Goal: Information Seeking & Learning: Learn about a topic

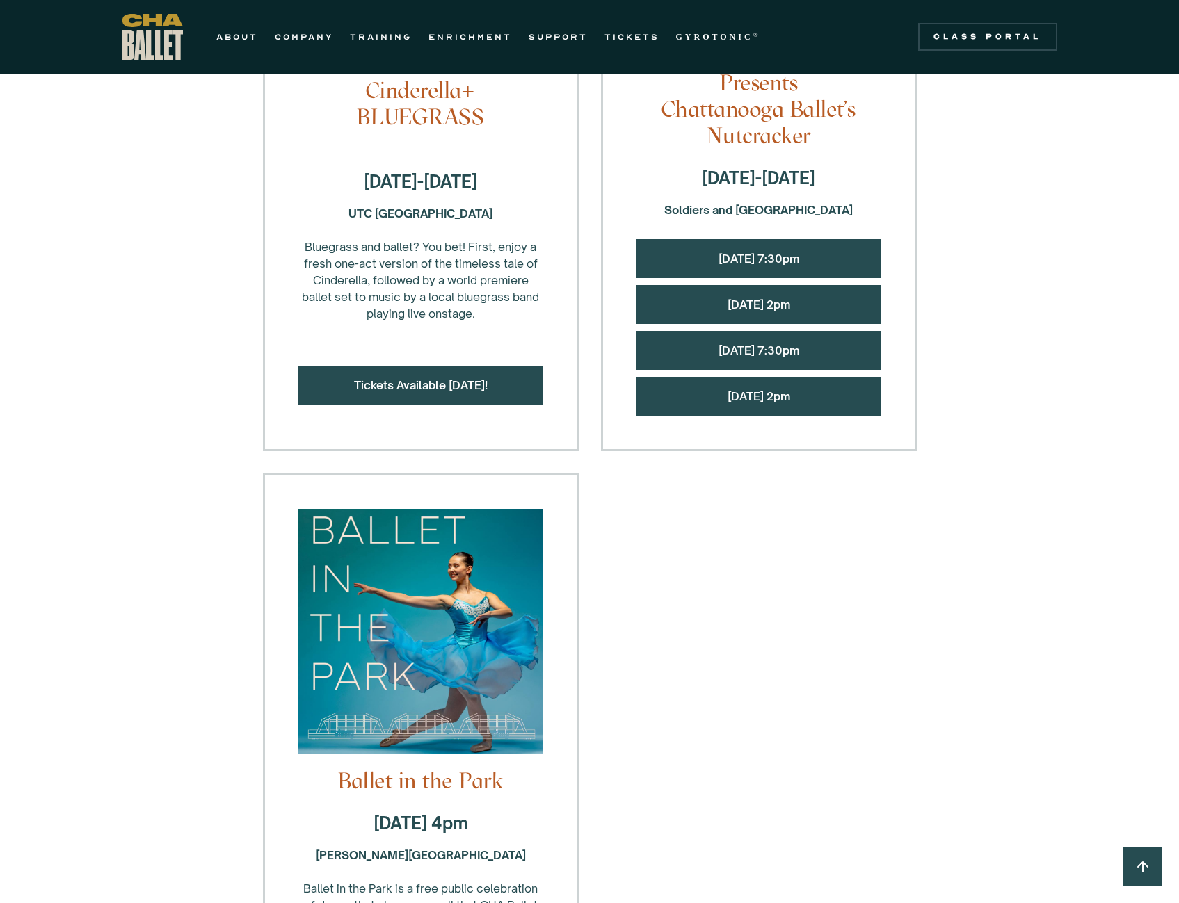
scroll to position [1461, 0]
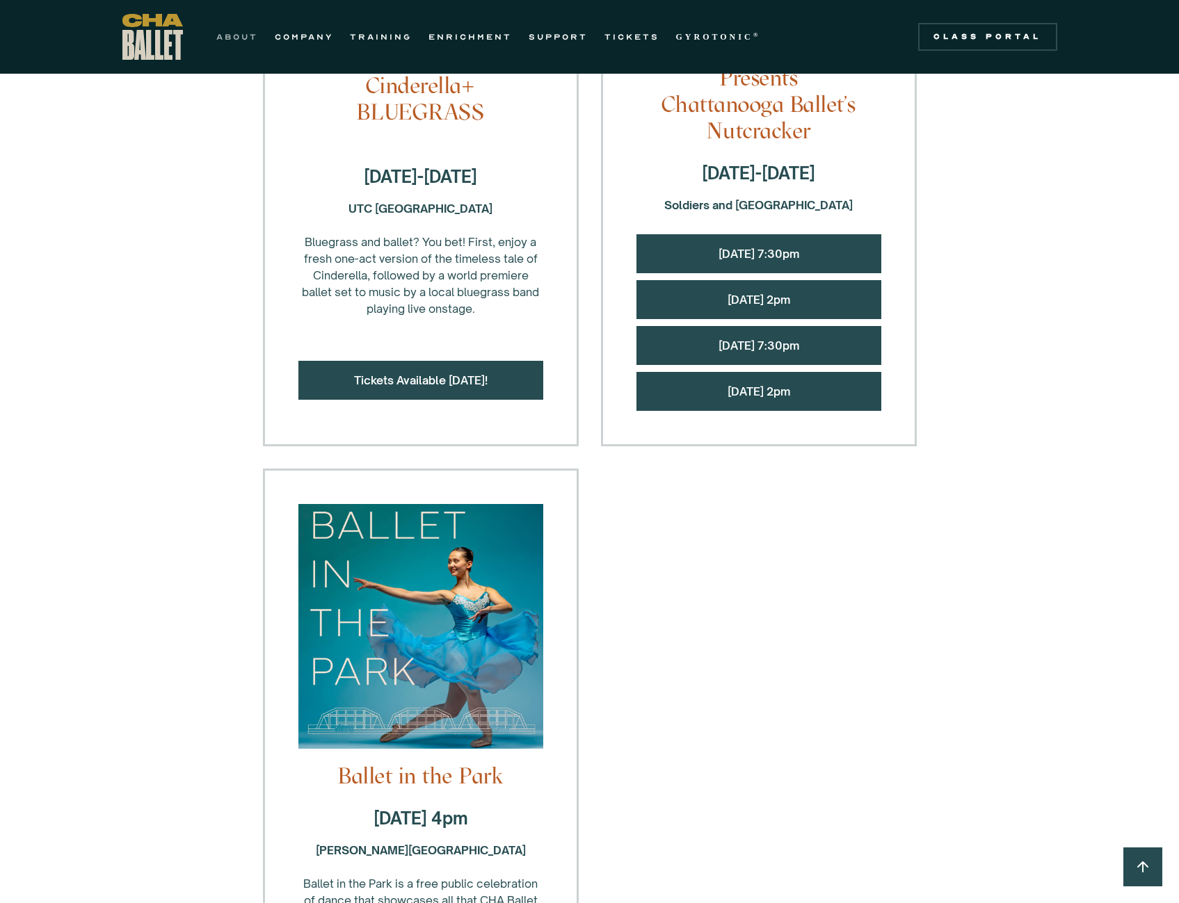
click at [237, 29] on link "ABOUT" at bounding box center [237, 37] width 42 height 17
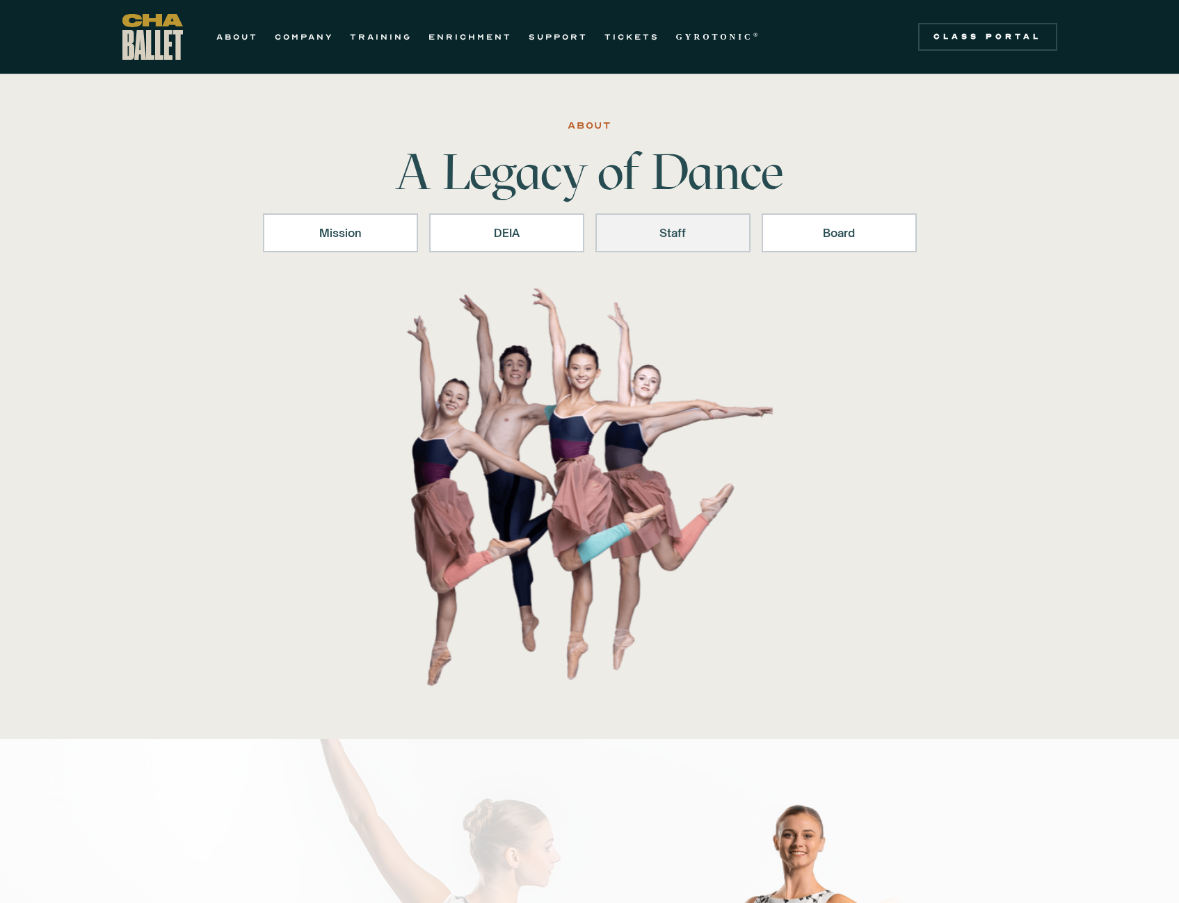
click at [665, 239] on div "Staff" at bounding box center [672, 233] width 119 height 17
click at [366, 36] on link "TRAINING" at bounding box center [381, 37] width 62 height 17
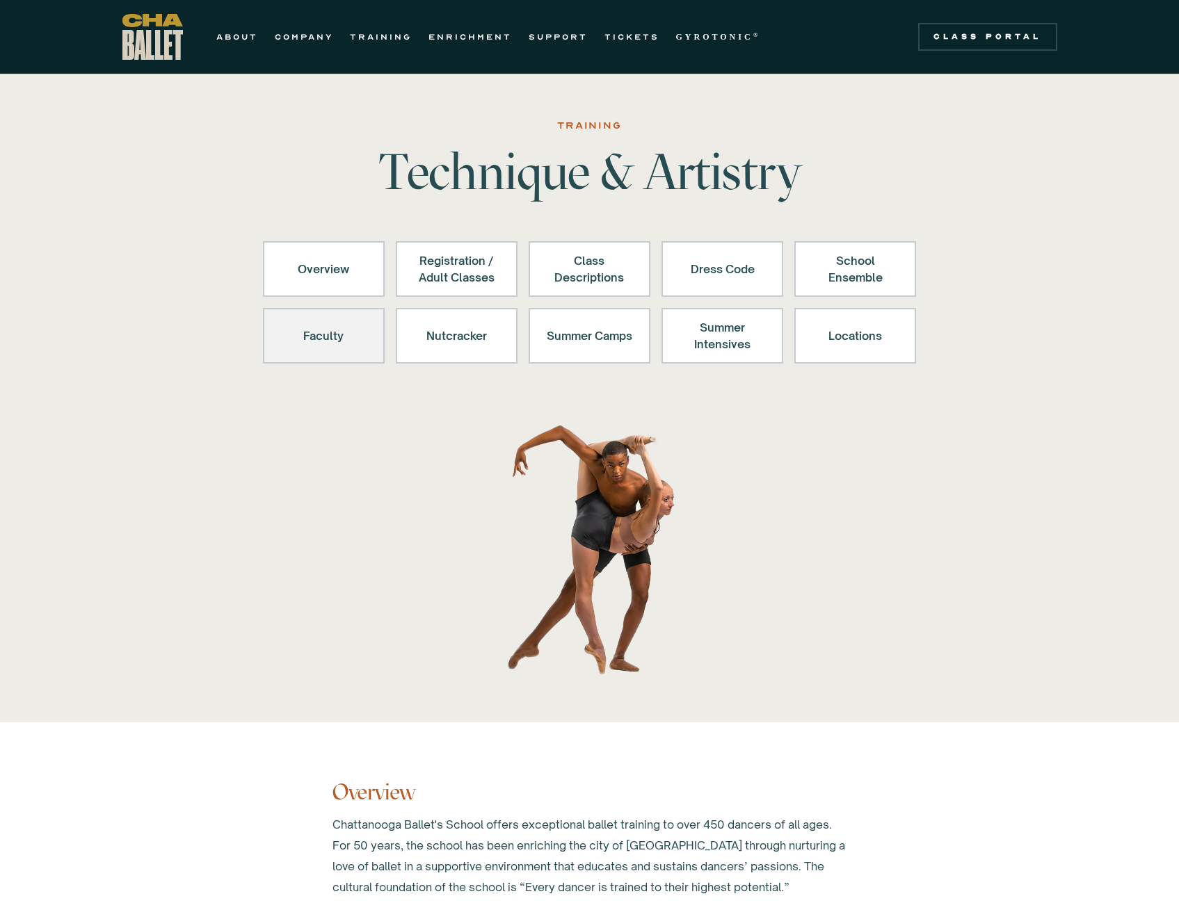
click at [339, 344] on div "Faculty" at bounding box center [324, 335] width 86 height 33
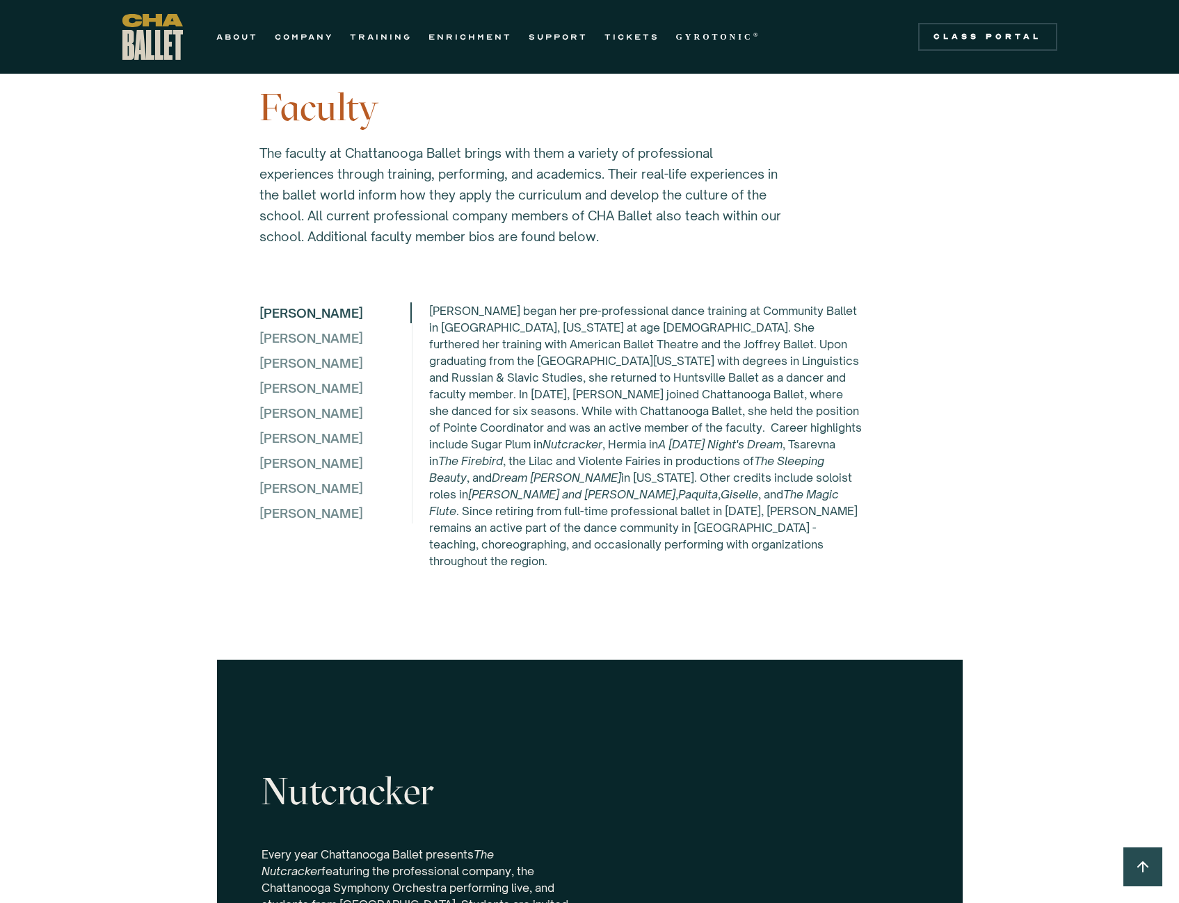
scroll to position [3623, 0]
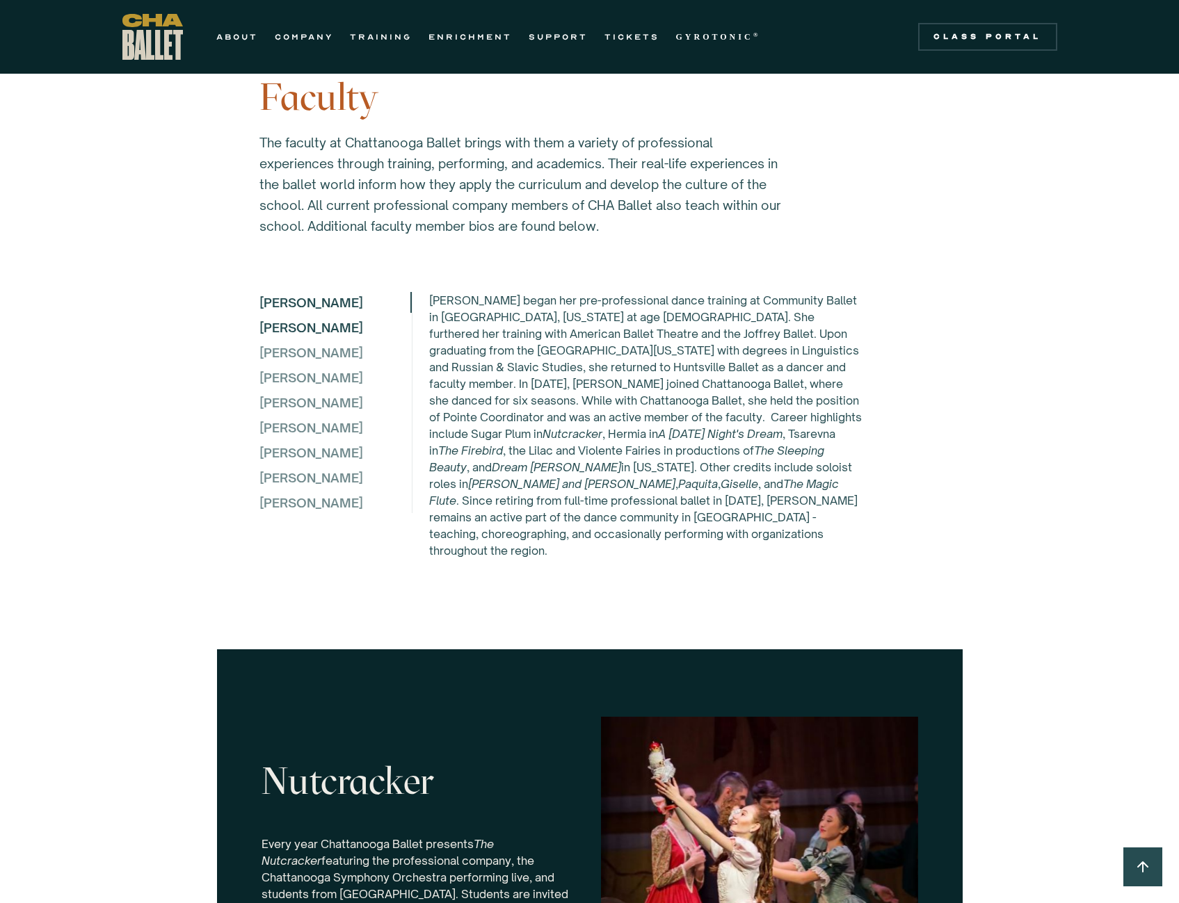
click at [298, 321] on div "Elena Bozzone" at bounding box center [334, 327] width 151 height 21
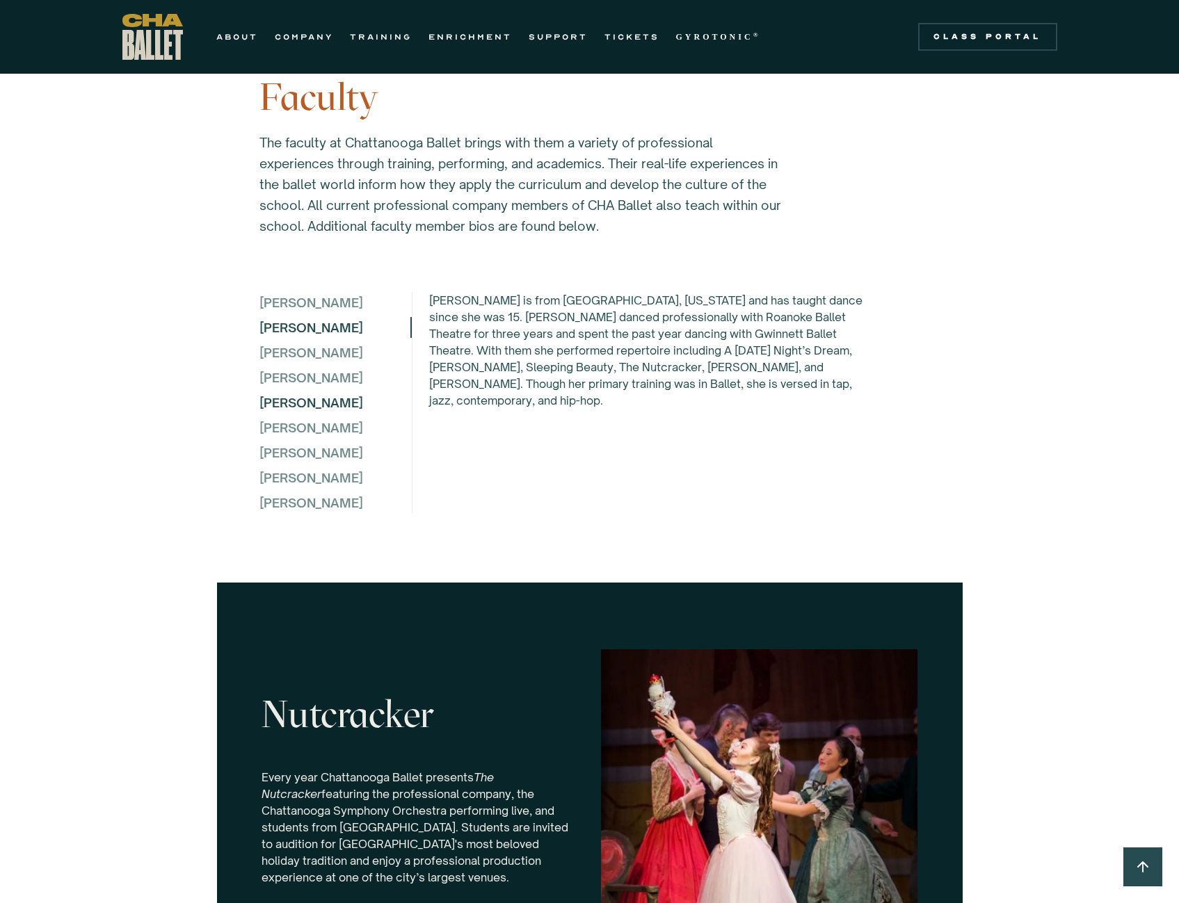
click at [298, 401] on div "Jane King" at bounding box center [334, 402] width 151 height 21
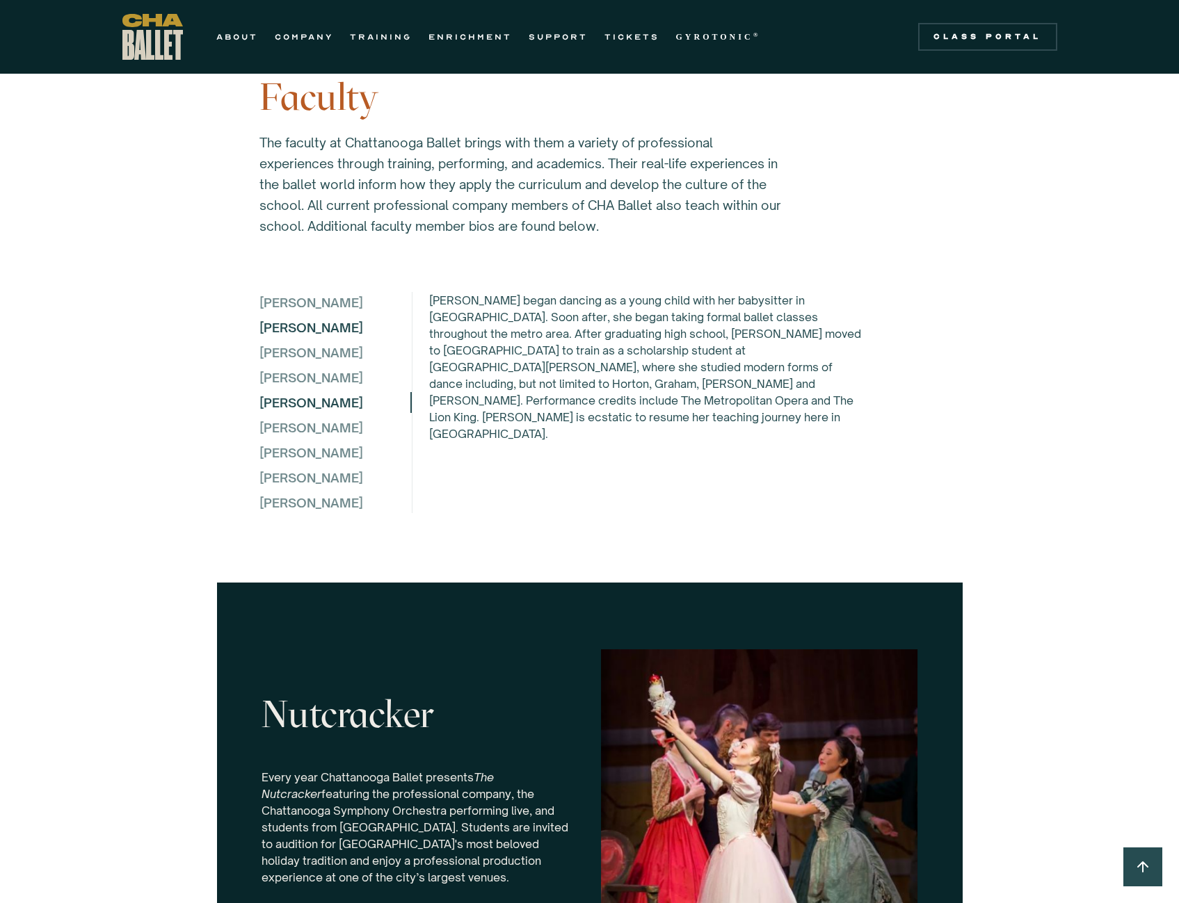
click at [289, 321] on div "Elena Bozzone" at bounding box center [334, 327] width 151 height 21
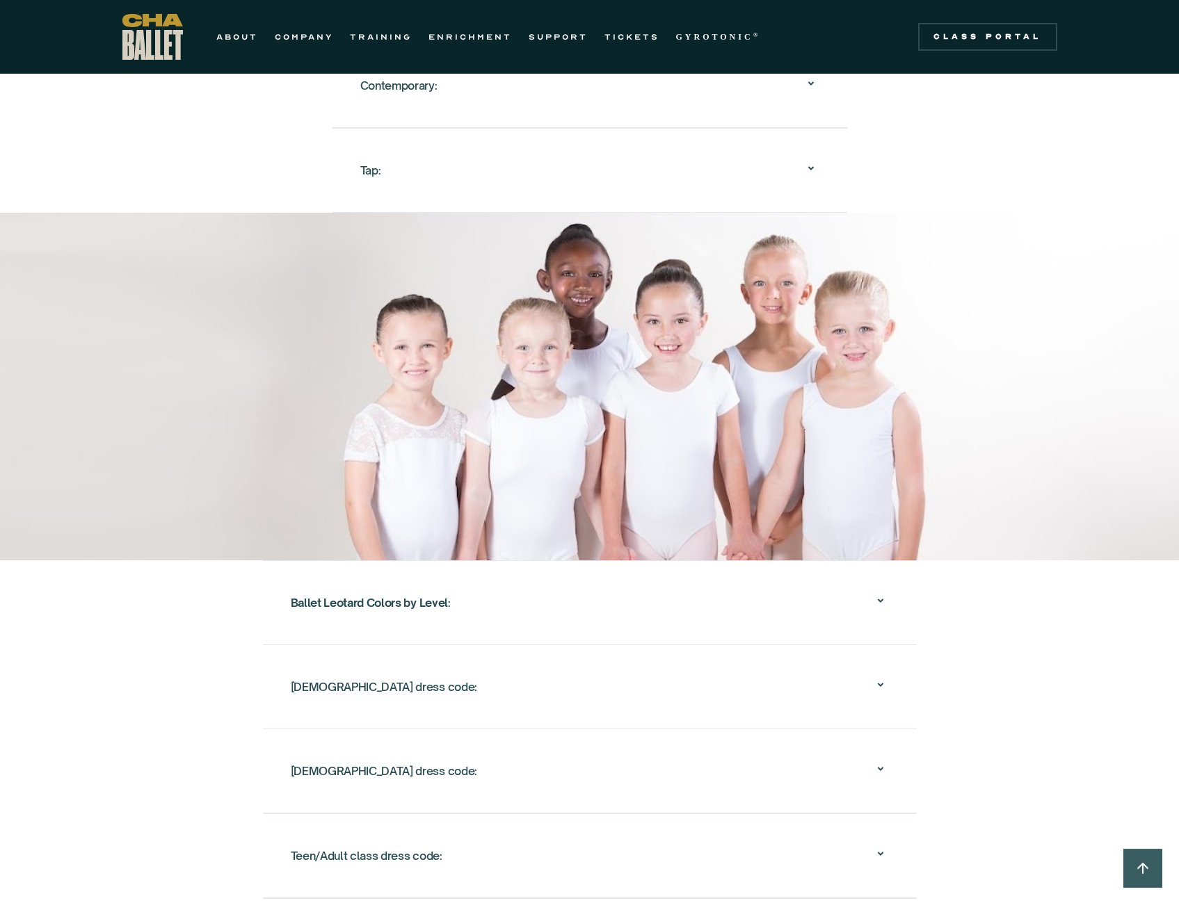
scroll to position [1885, 0]
click at [420, 600] on div "Ballet Leotard Colors by Level :" at bounding box center [590, 601] width 598 height 45
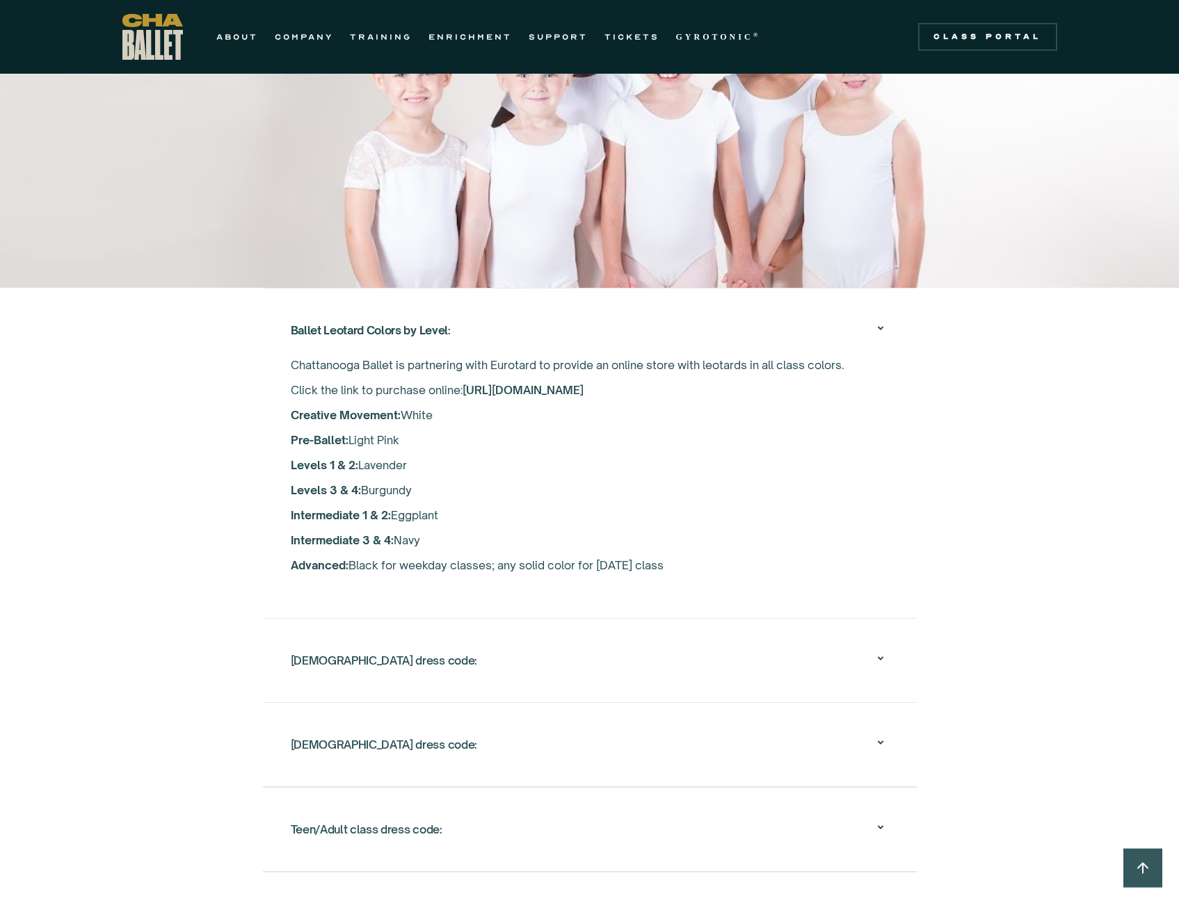
scroll to position [2163, 0]
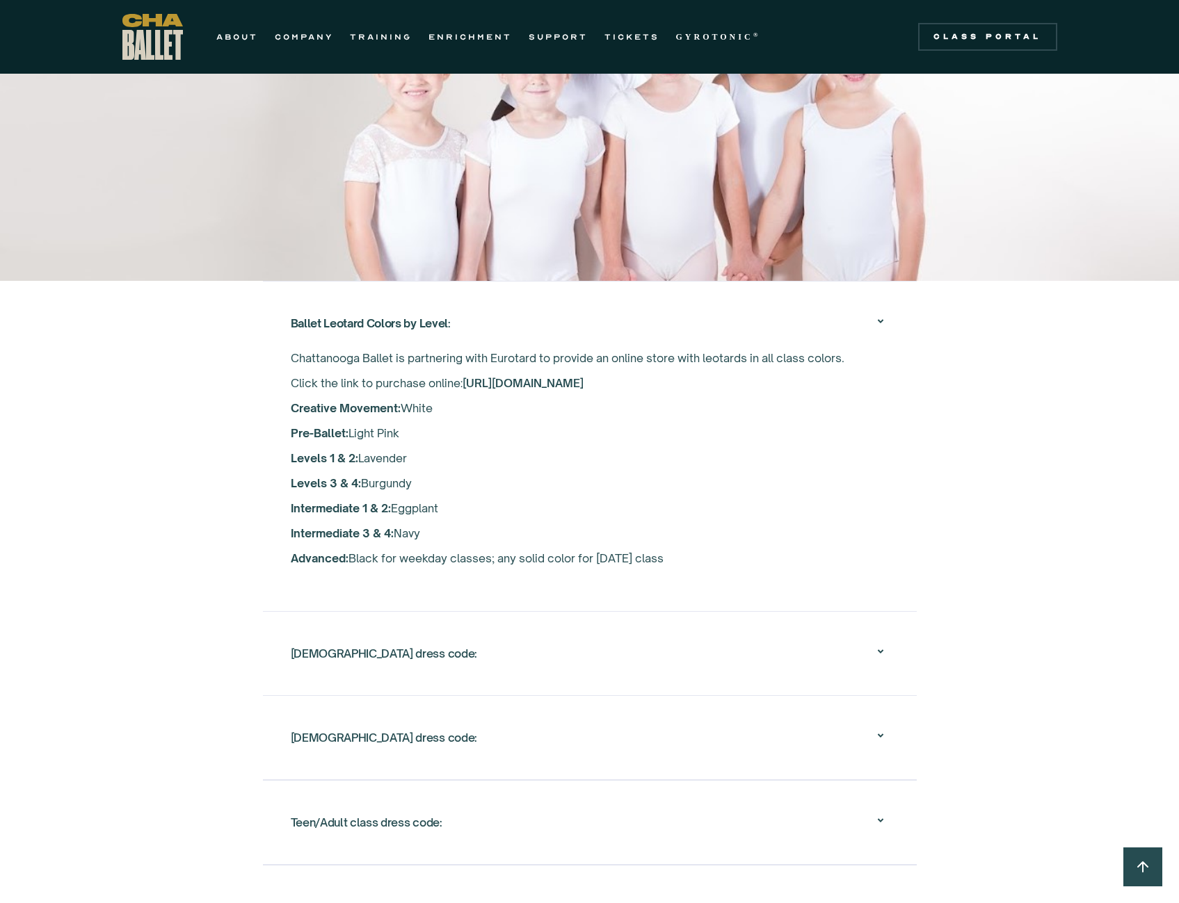
click at [367, 641] on div "Female dress code:" at bounding box center [384, 653] width 186 height 25
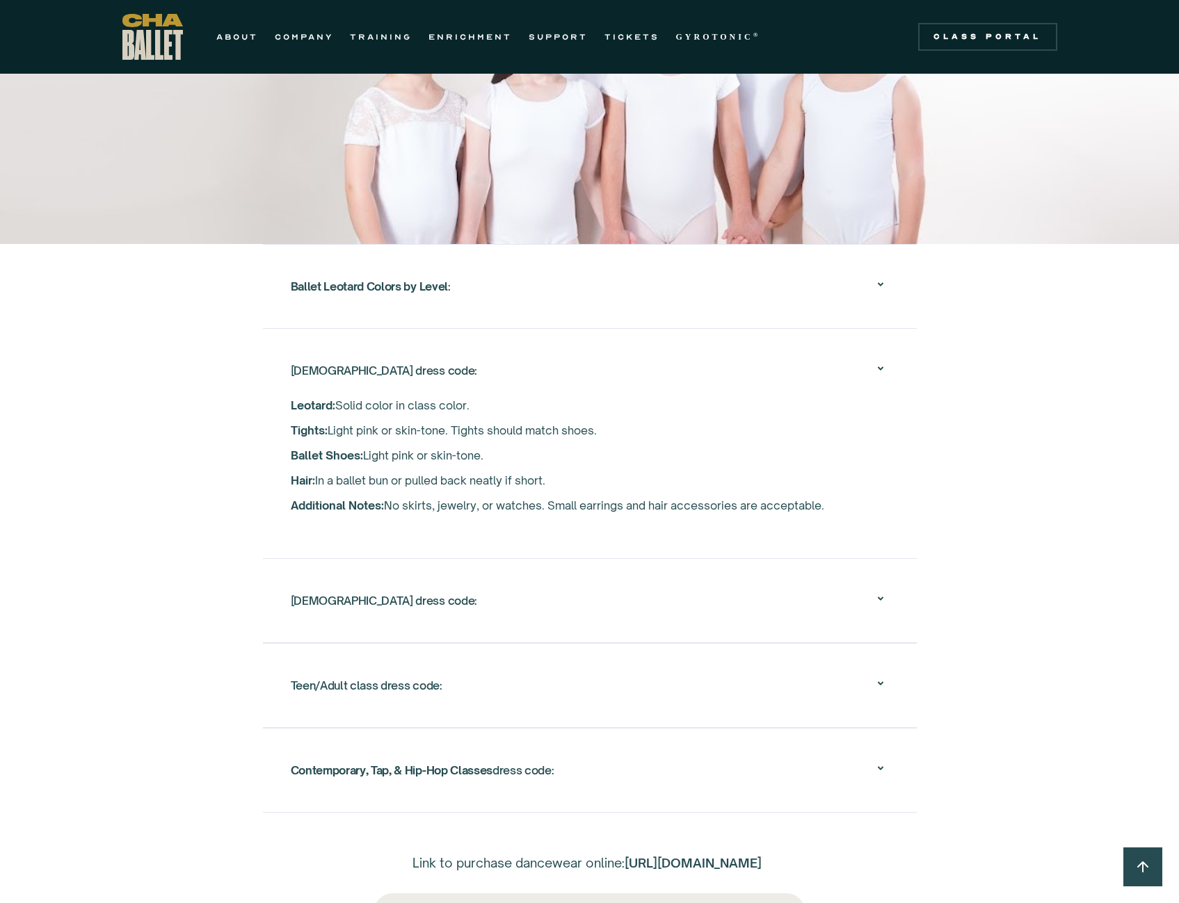
scroll to position [2233, 0]
